Goal: Information Seeking & Learning: Learn about a topic

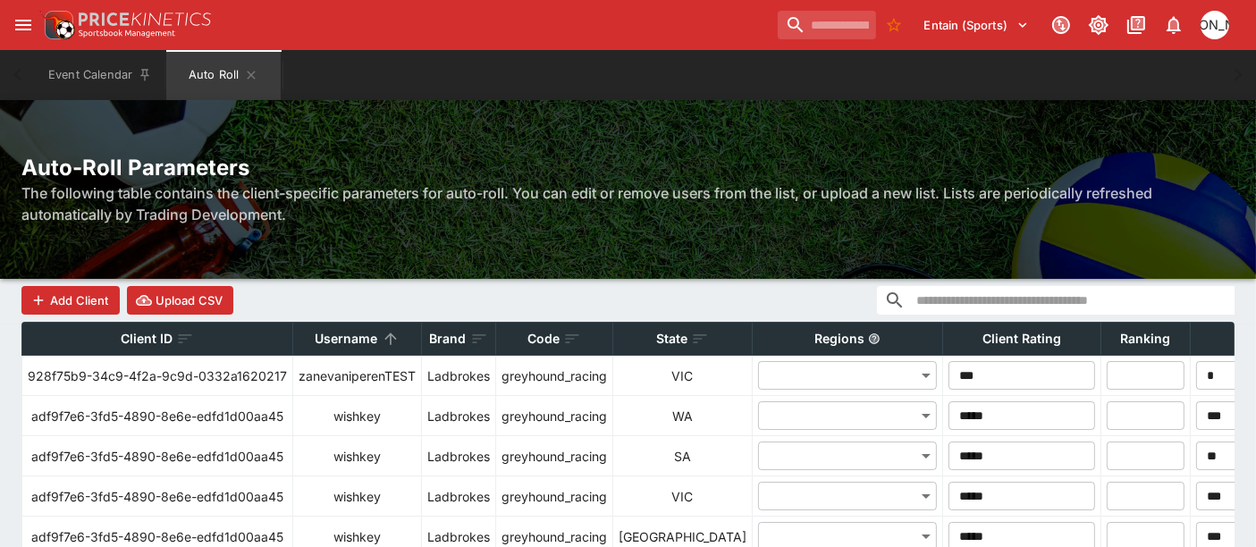
click at [228, 161] on h2 "Auto-Roll Parameters" at bounding box center [627, 168] width 1213 height 28
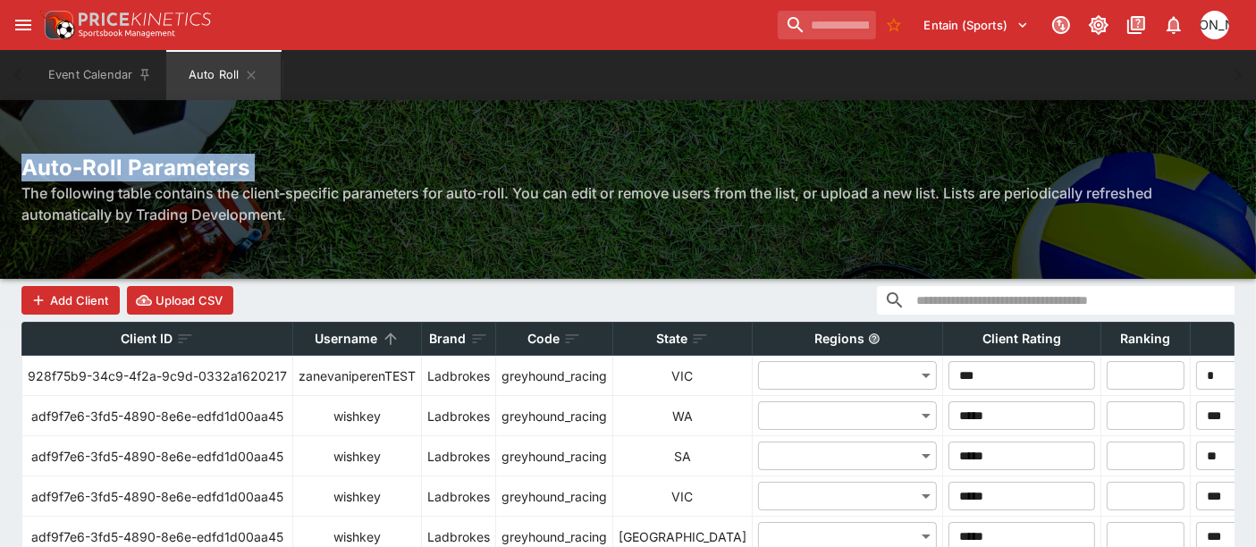
click at [227, 161] on h2 "Auto-Roll Parameters" at bounding box center [627, 168] width 1213 height 28
click at [214, 164] on h2 "Auto-Roll Parameters" at bounding box center [627, 168] width 1213 height 28
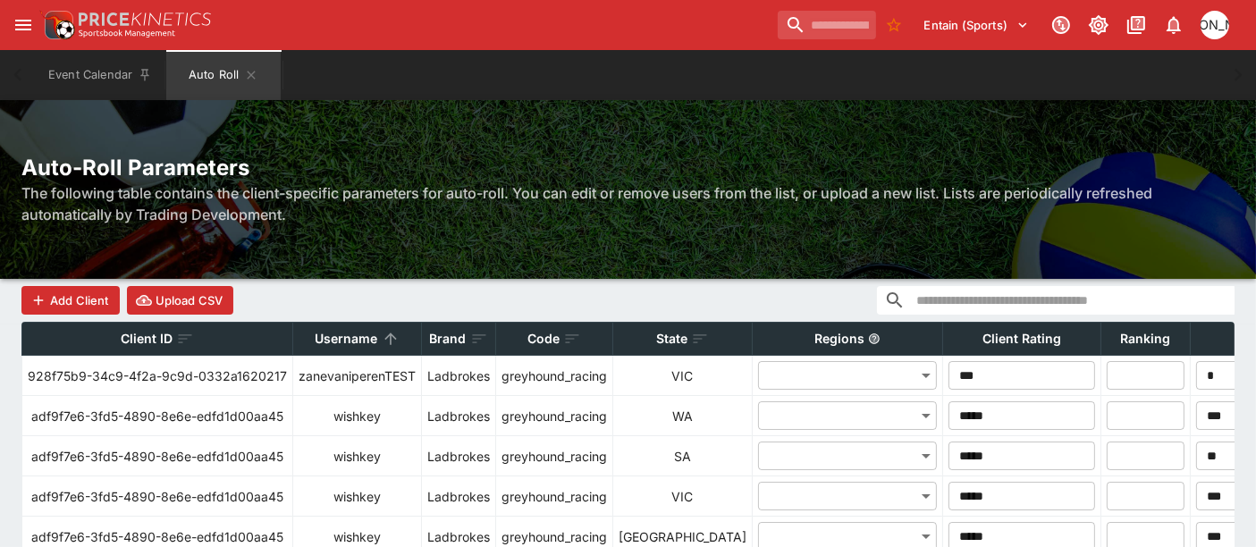
click at [243, 170] on h2 "Auto-Roll Parameters" at bounding box center [627, 168] width 1213 height 28
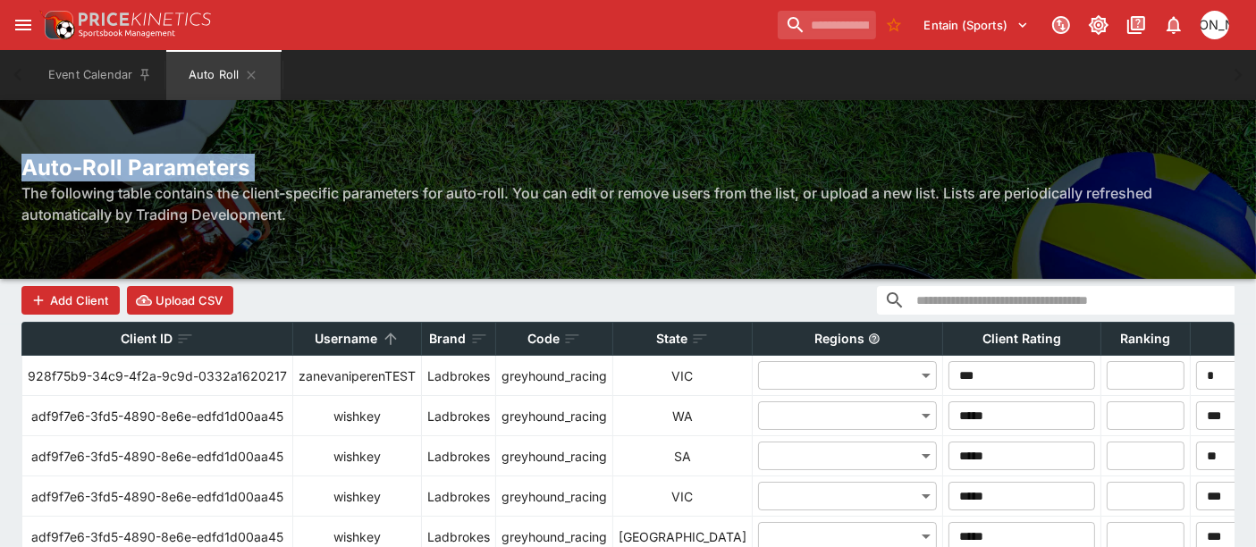
click at [243, 170] on h2 "Auto-Roll Parameters" at bounding box center [627, 168] width 1213 height 28
click at [282, 164] on h2 "Auto-Roll Parameters" at bounding box center [627, 168] width 1213 height 28
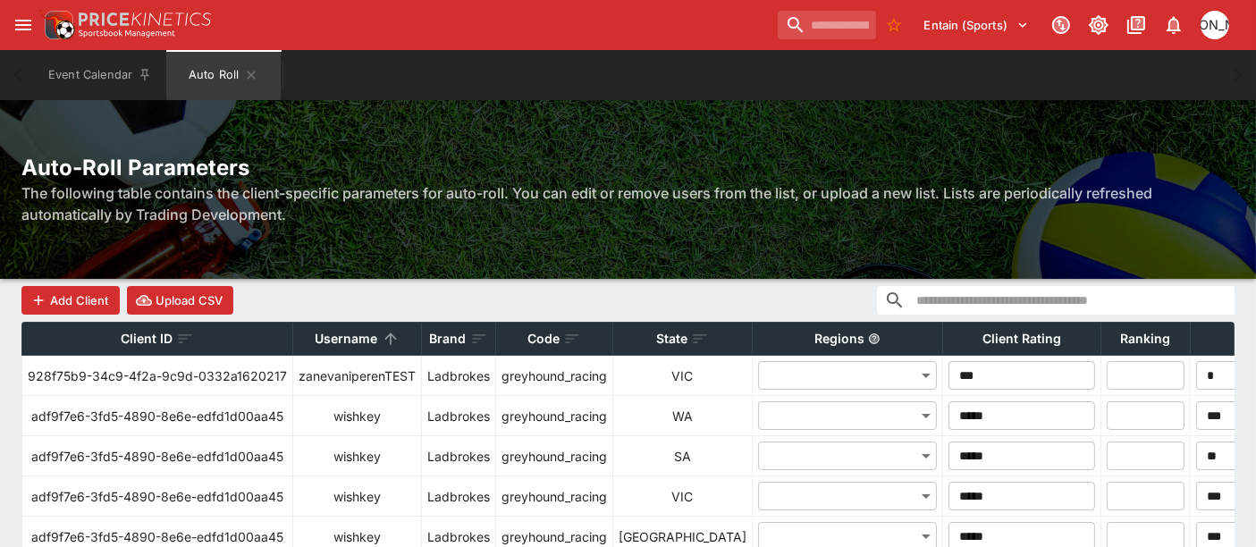
click at [215, 174] on h2 "Auto-Roll Parameters" at bounding box center [627, 168] width 1213 height 28
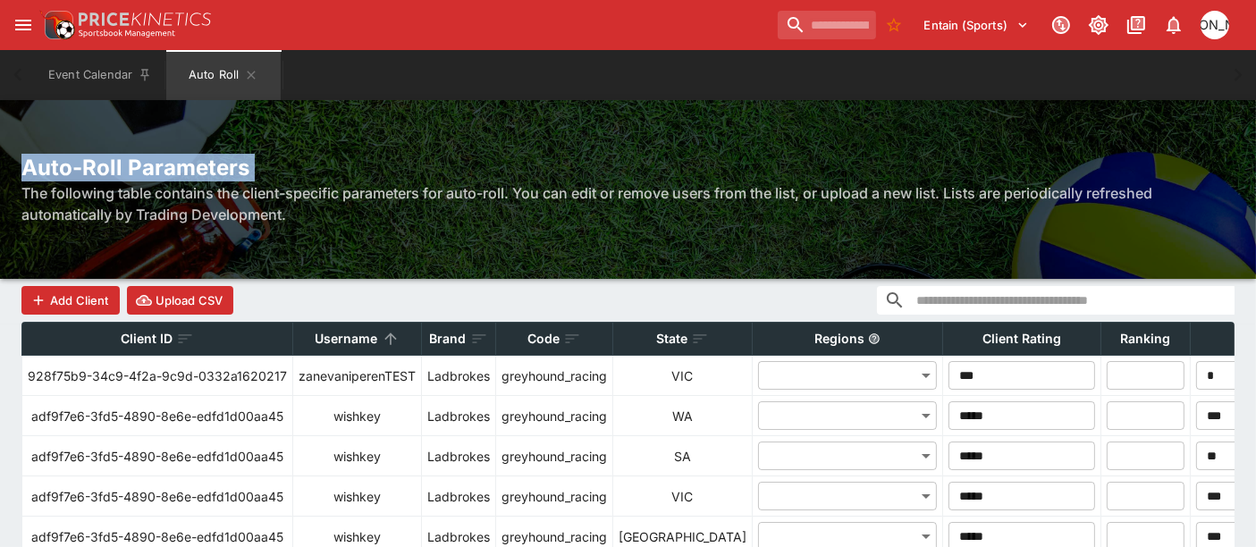
click at [215, 174] on h2 "Auto-Roll Parameters" at bounding box center [627, 168] width 1213 height 28
click at [256, 167] on h2 "Auto-Roll Parameters" at bounding box center [627, 168] width 1213 height 28
drag, startPoint x: 258, startPoint y: 164, endPoint x: 0, endPoint y: 156, distance: 258.5
click at [0, 156] on div "Auto-Roll Parameters The following table contains the client-specific parameter…" at bounding box center [628, 189] width 1256 height 71
click at [122, 122] on div "Auto-Roll Parameters The following table contains the client-specific parameter…" at bounding box center [628, 189] width 1256 height 179
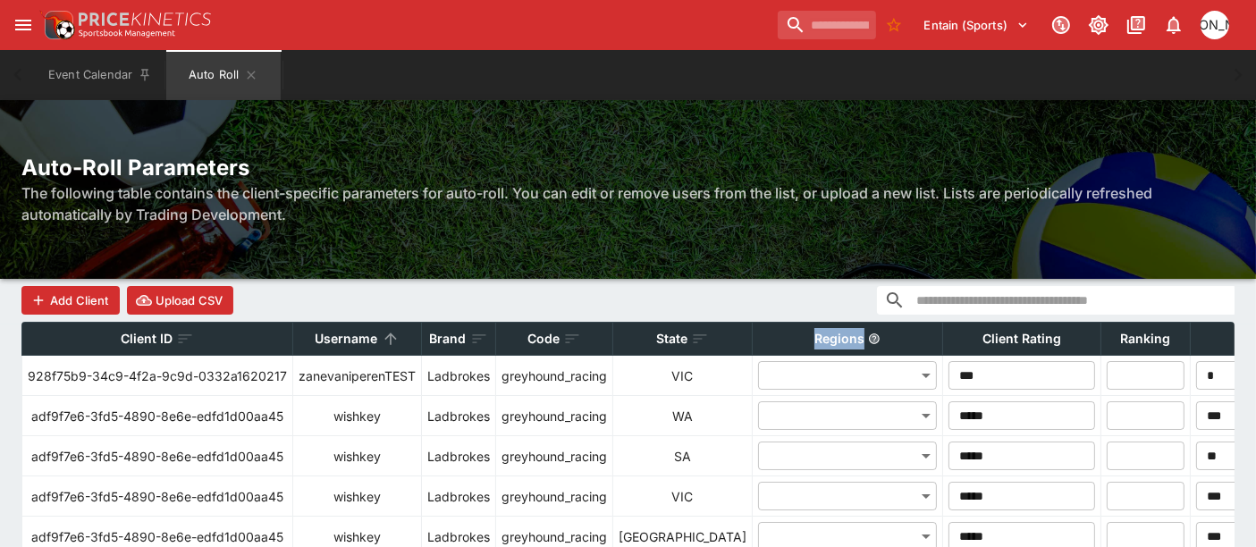
drag, startPoint x: 728, startPoint y: 340, endPoint x: 787, endPoint y: 339, distance: 59.0
click at [787, 339] on div "Regions" at bounding box center [847, 338] width 179 height 21
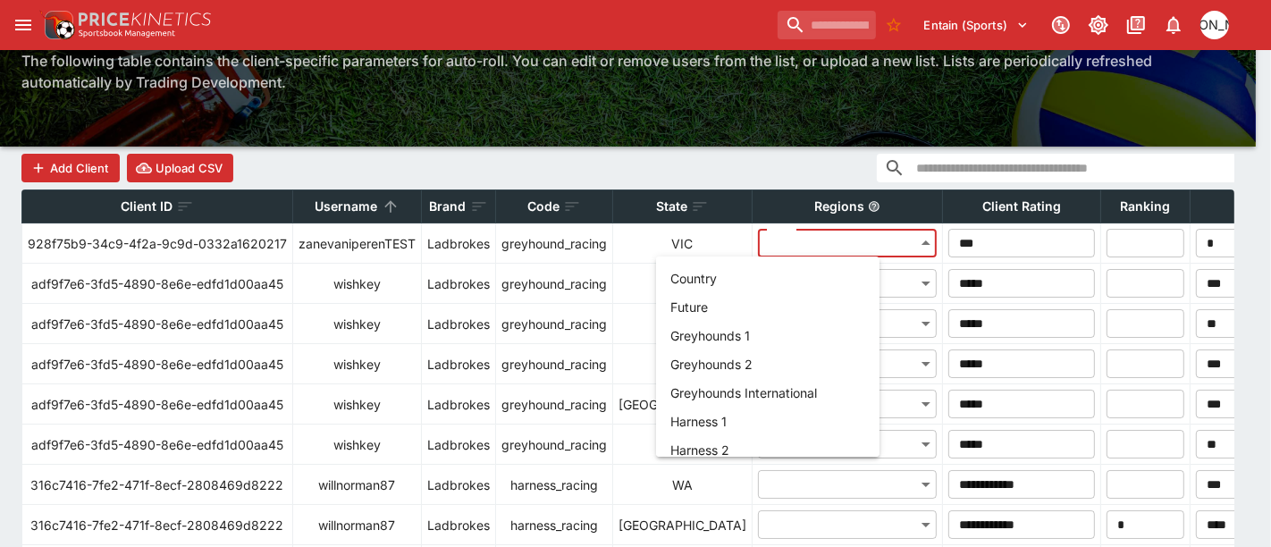
click at [700, 161] on div at bounding box center [635, 273] width 1271 height 547
